Goal: Connect with others: Participate in discussion

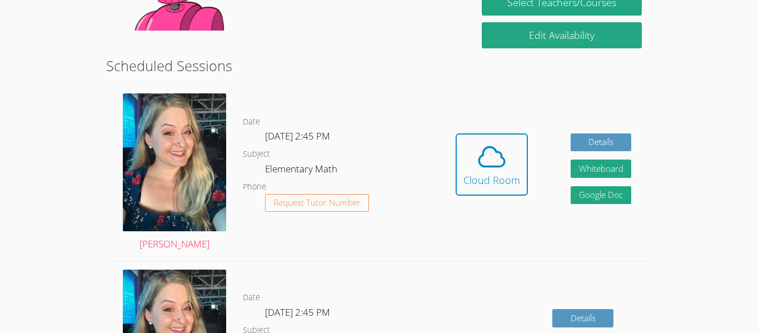
scroll to position [263, 0]
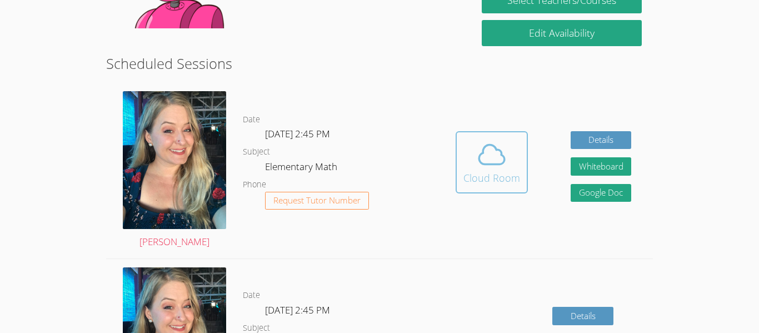
click at [479, 187] on button "Cloud Room" at bounding box center [491, 162] width 72 height 62
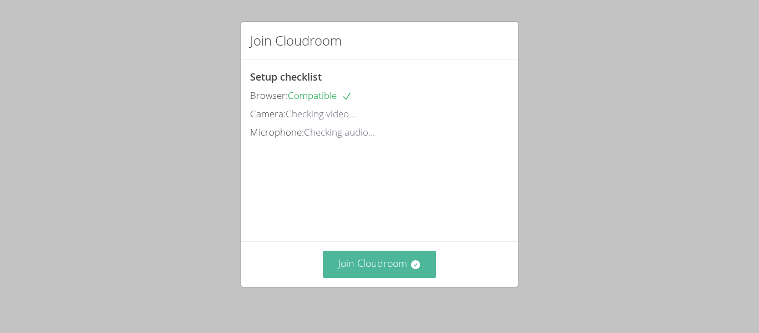
click at [379, 253] on button "Join Cloudroom" at bounding box center [380, 264] width 114 height 27
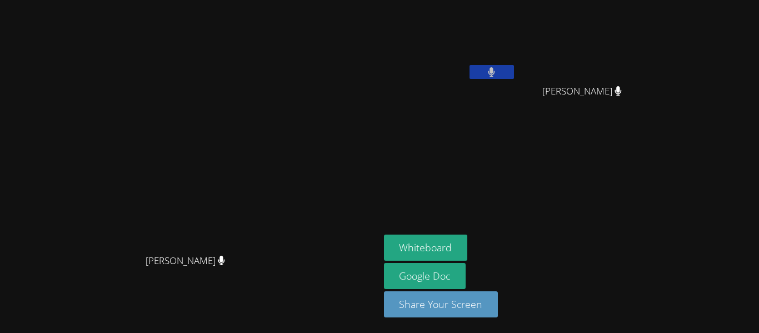
click at [538, 231] on aside "Briella Darosa Yesenia Chavez Yesenia Chavez Whiteboard Google Doc Share Your S…" at bounding box center [518, 166] width 278 height 333
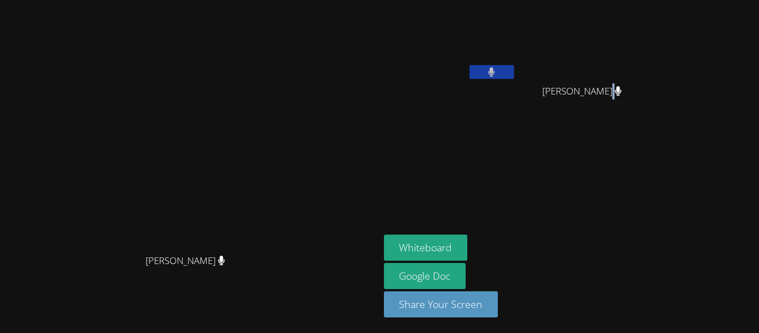
click at [538, 231] on aside "Briella Darosa Yesenia Chavez Yesenia Chavez Whiteboard Google Doc Share Your S…" at bounding box center [518, 166] width 278 height 333
click at [468, 242] on button "Whiteboard" at bounding box center [426, 247] width 84 height 26
